Goal: Check status: Check status

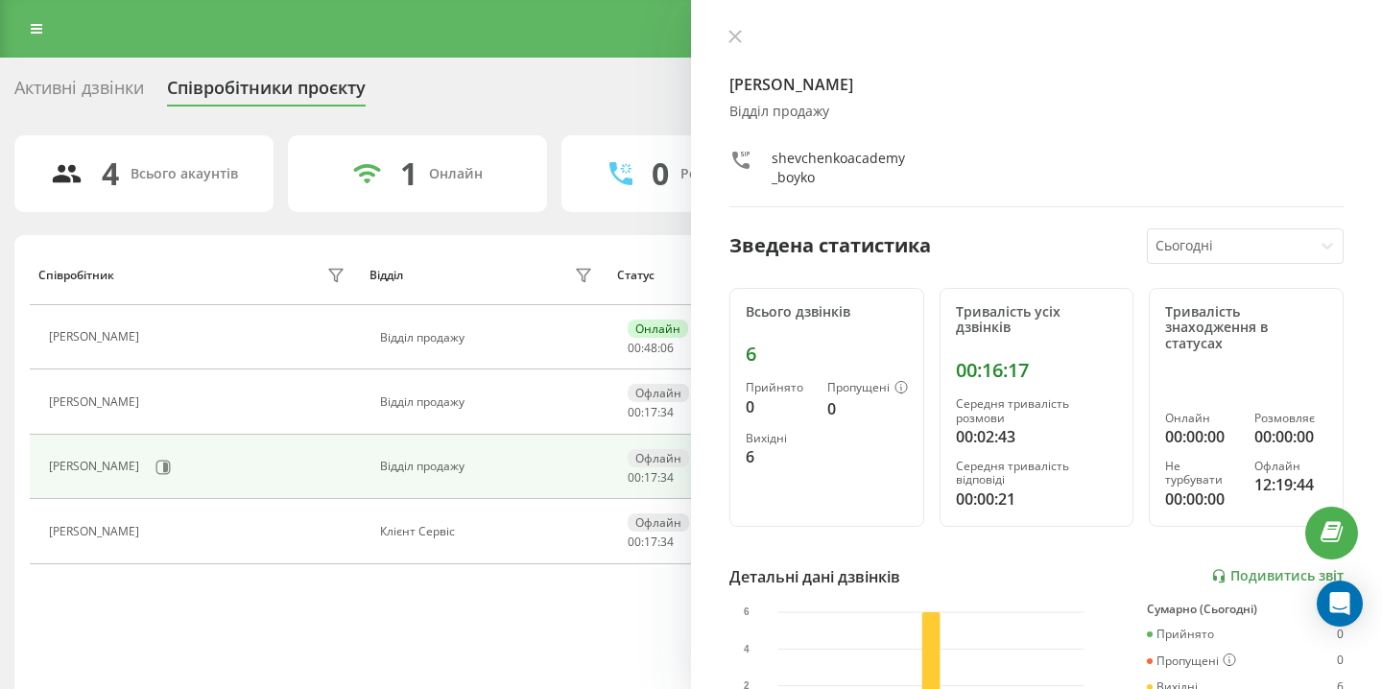
click at [728, 19] on div "Влад Бойко Відділ продажу shevchenkoacademy_boyko Зведена статистика Сьогодні В…" at bounding box center [1036, 344] width 691 height 689
click at [731, 30] on button at bounding box center [735, 38] width 25 height 18
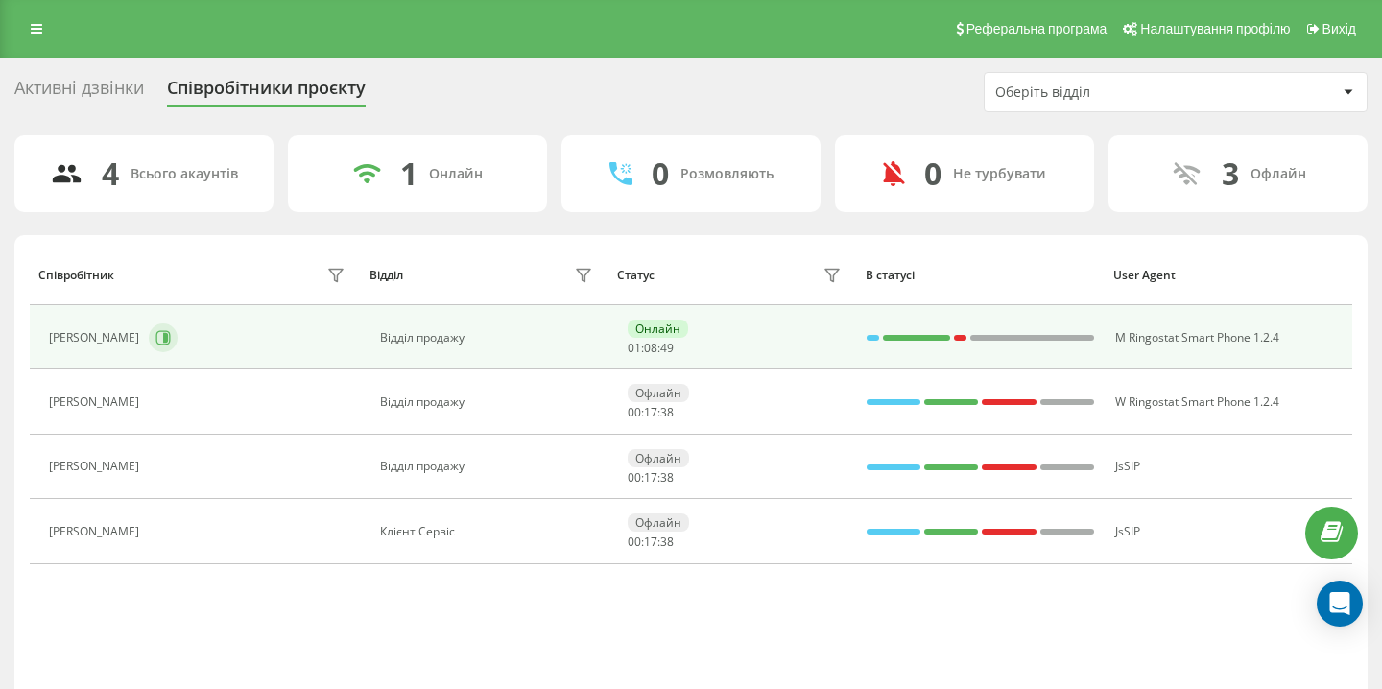
click at [178, 335] on button at bounding box center [163, 337] width 29 height 29
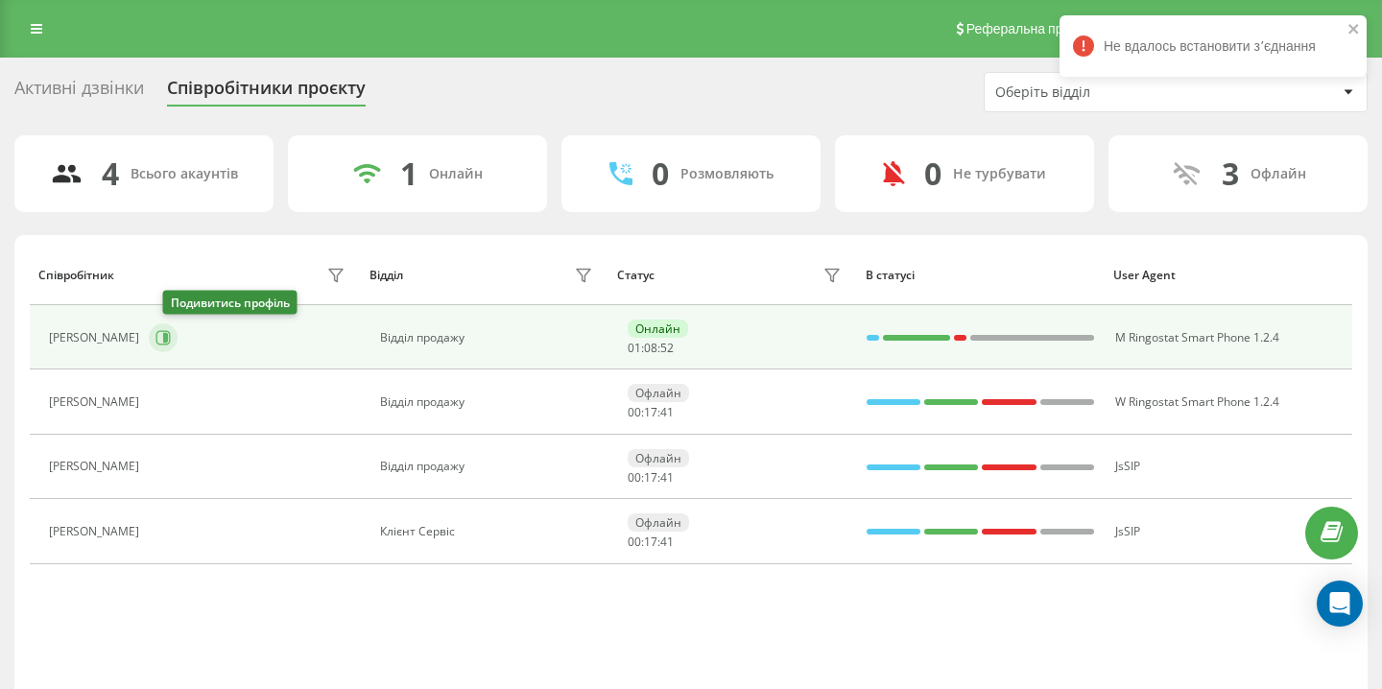
click at [171, 338] on icon at bounding box center [162, 337] width 15 height 15
click at [168, 338] on icon at bounding box center [165, 338] width 5 height 10
click at [168, 341] on icon at bounding box center [165, 338] width 5 height 10
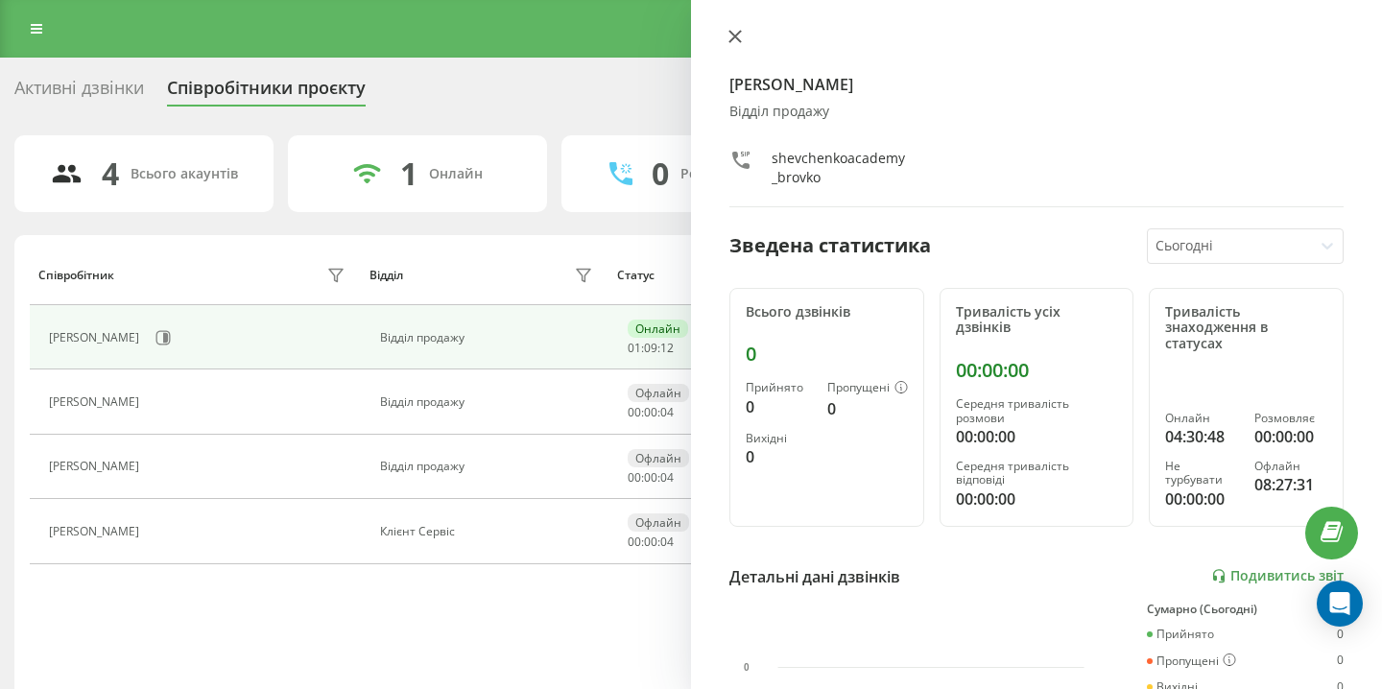
click at [730, 30] on icon at bounding box center [734, 36] width 13 height 13
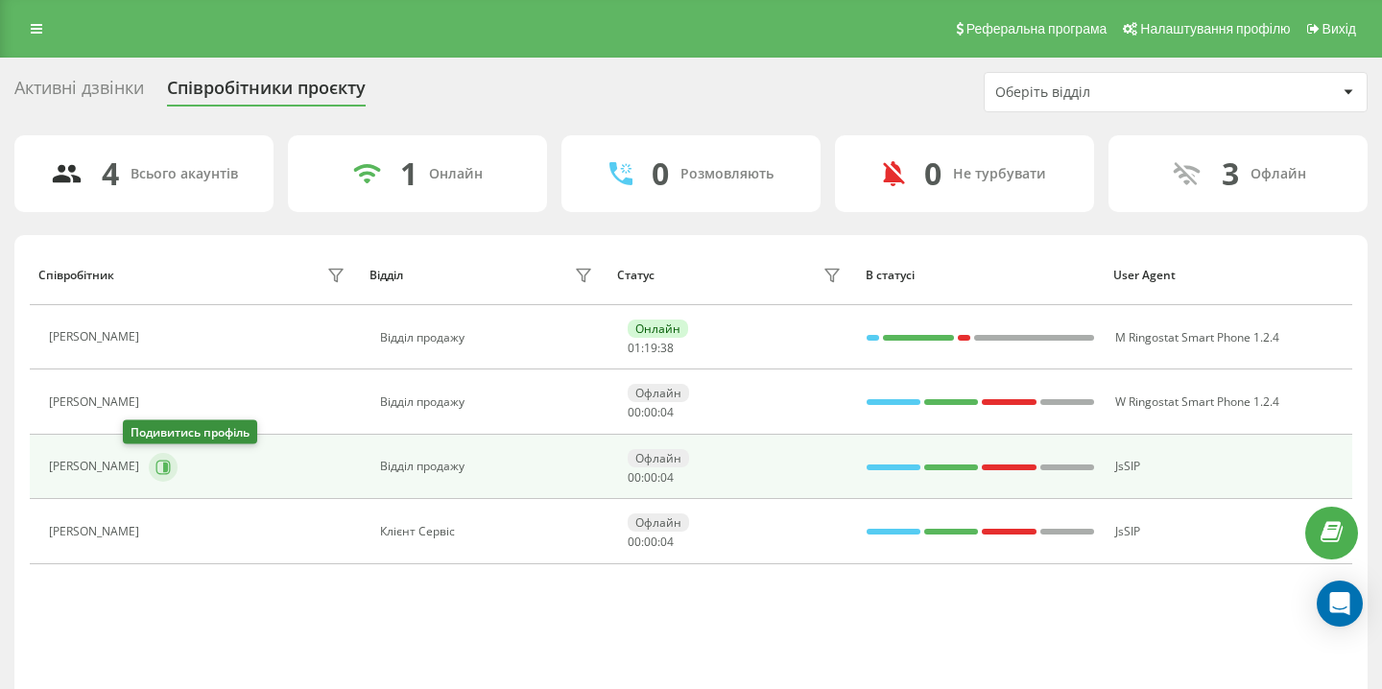
click at [155, 464] on icon at bounding box center [162, 467] width 15 height 15
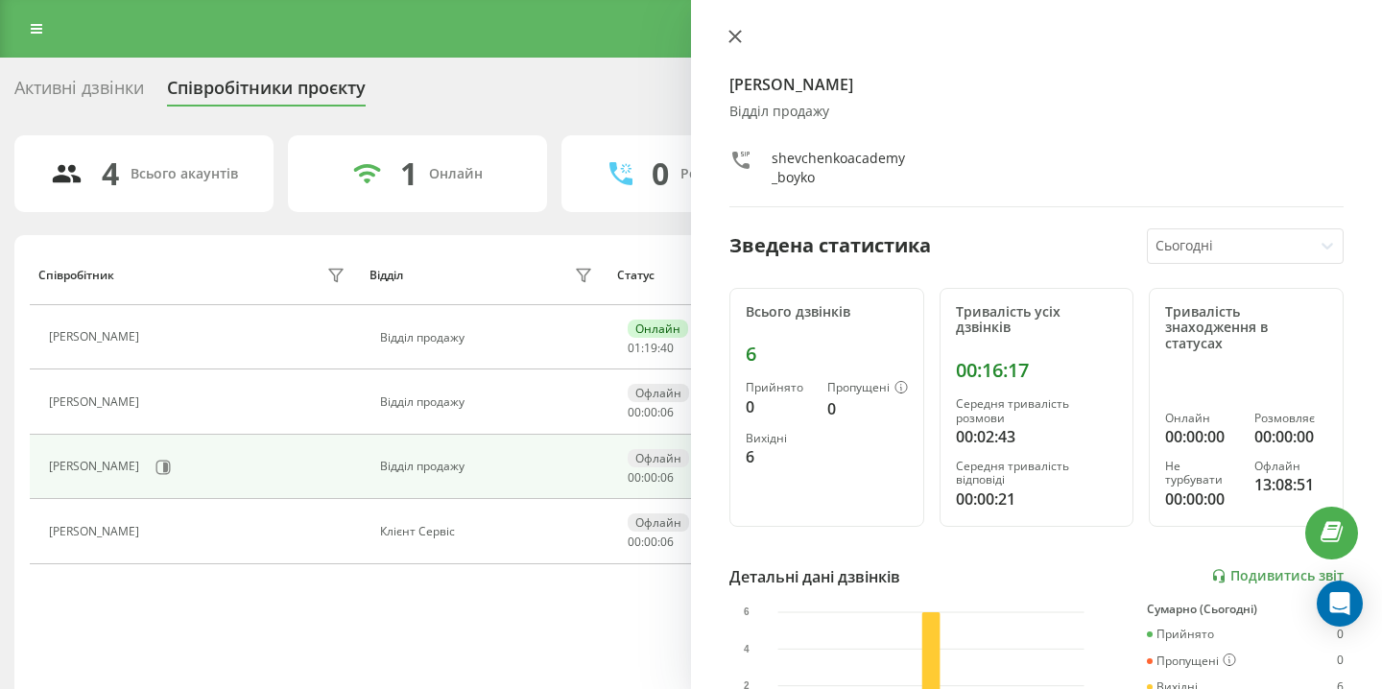
click at [741, 36] on icon at bounding box center [734, 36] width 13 height 13
